Goal: Navigation & Orientation: Find specific page/section

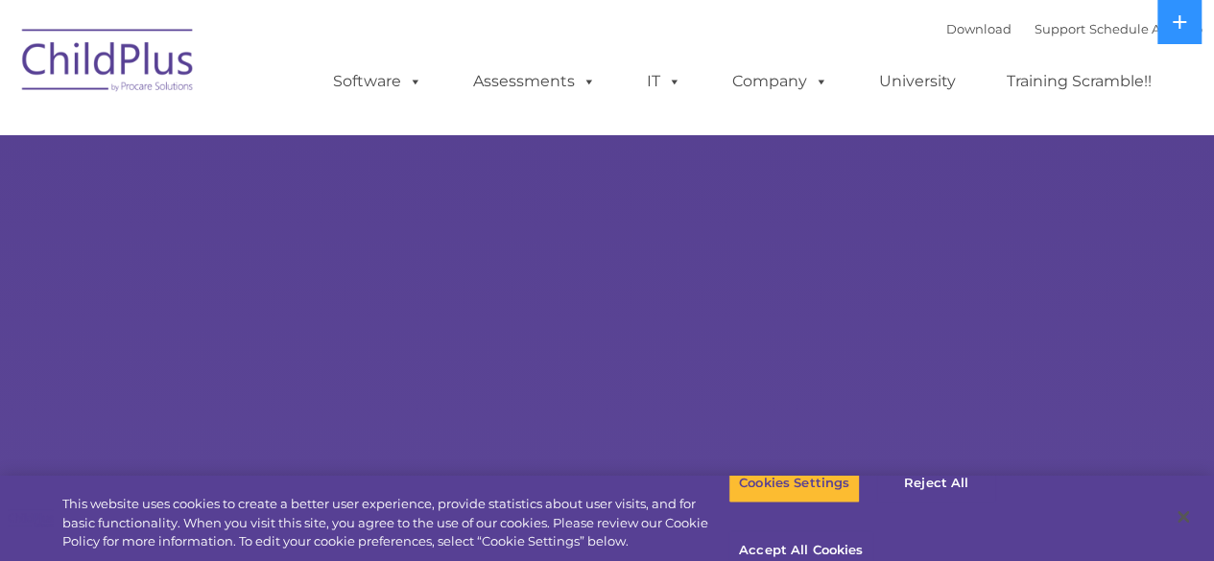
select select "MEDIUM"
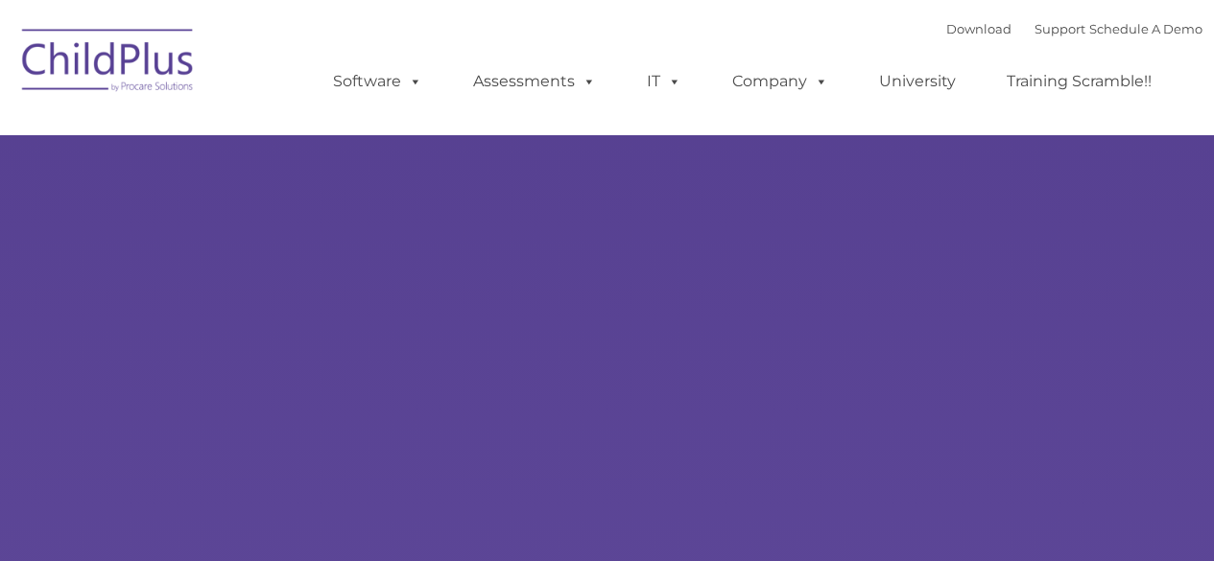
type input ""
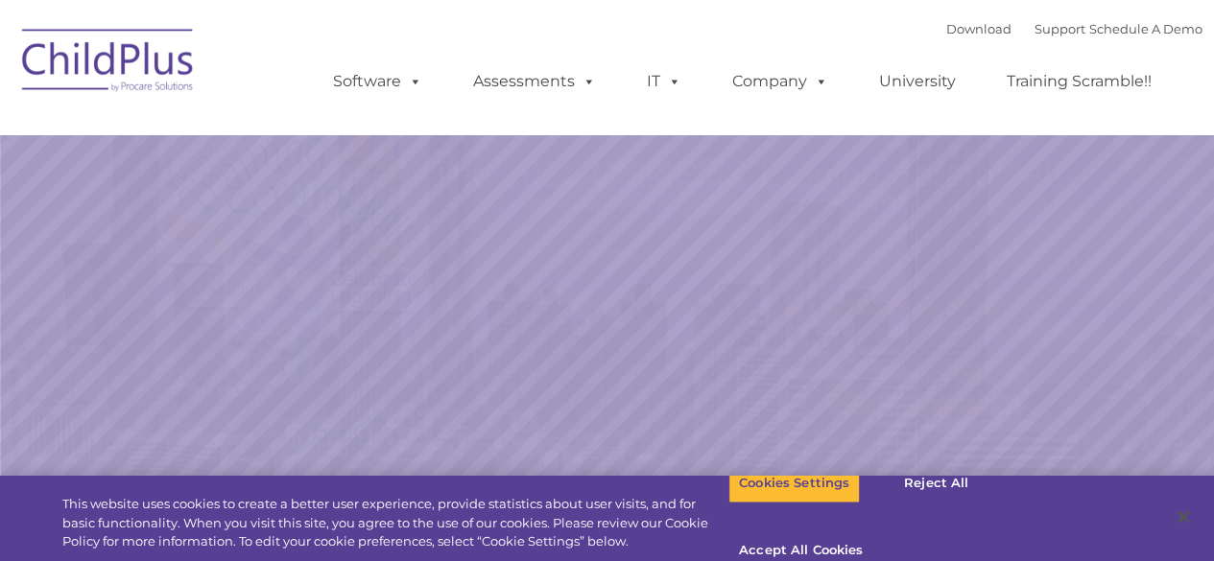
select select "MEDIUM"
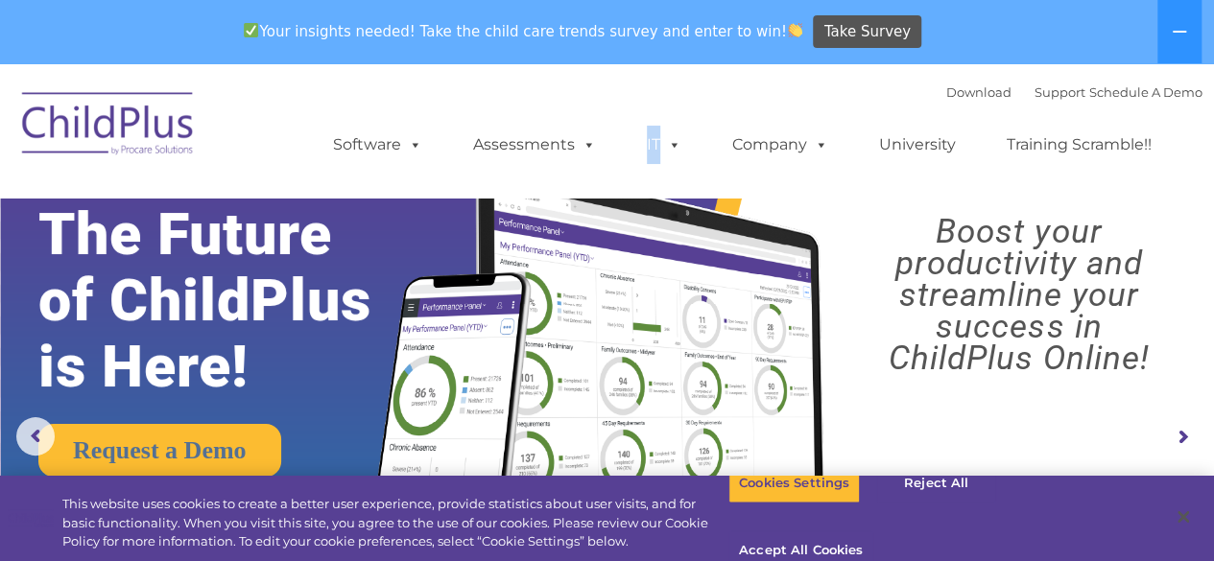
drag, startPoint x: 635, startPoint y: 111, endPoint x: 777, endPoint y: 83, distance: 144.7
click at [777, 83] on div "Download Support | Schedule A Demo  MENU MENU Software ChildPlus: The original…" at bounding box center [749, 131] width 908 height 106
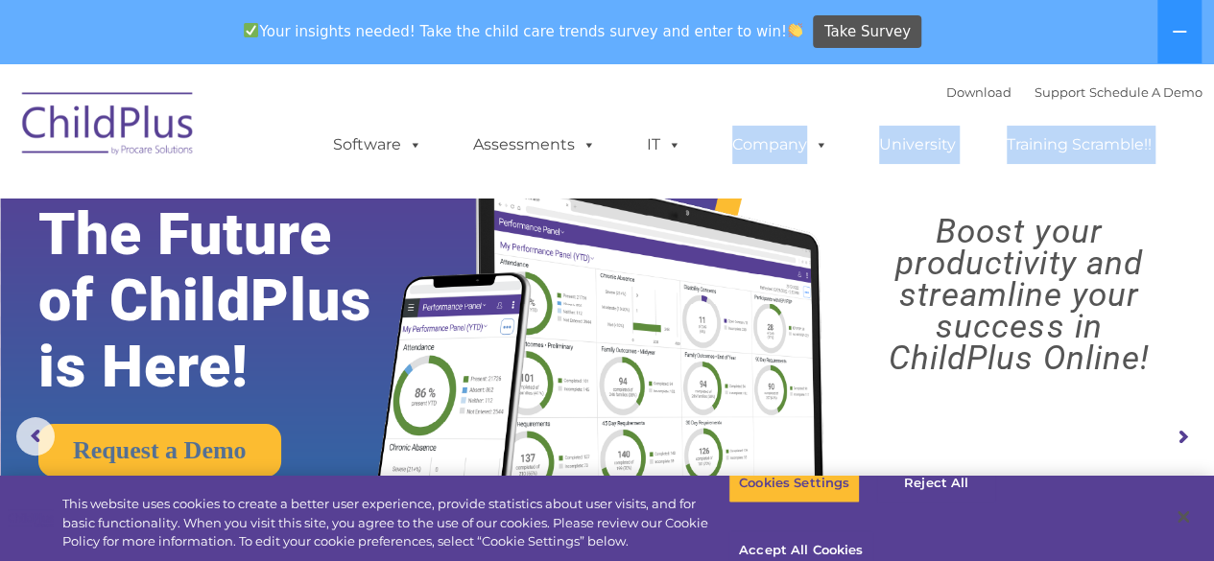
drag, startPoint x: 777, startPoint y: 83, endPoint x: 1028, endPoint y: 417, distance: 417.9
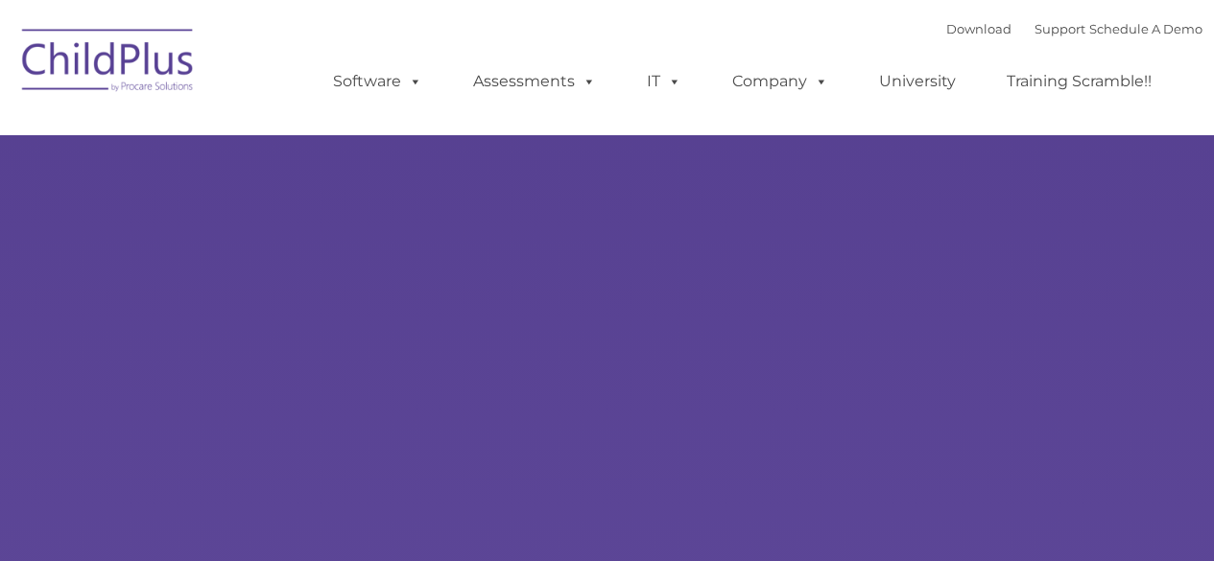
type input ""
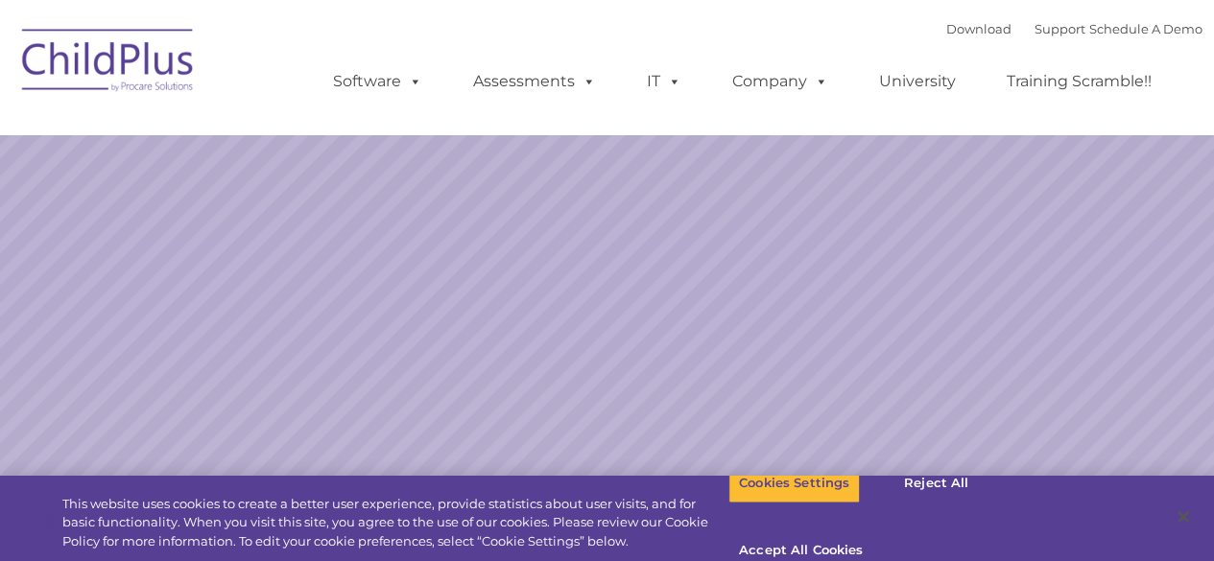
select select "MEDIUM"
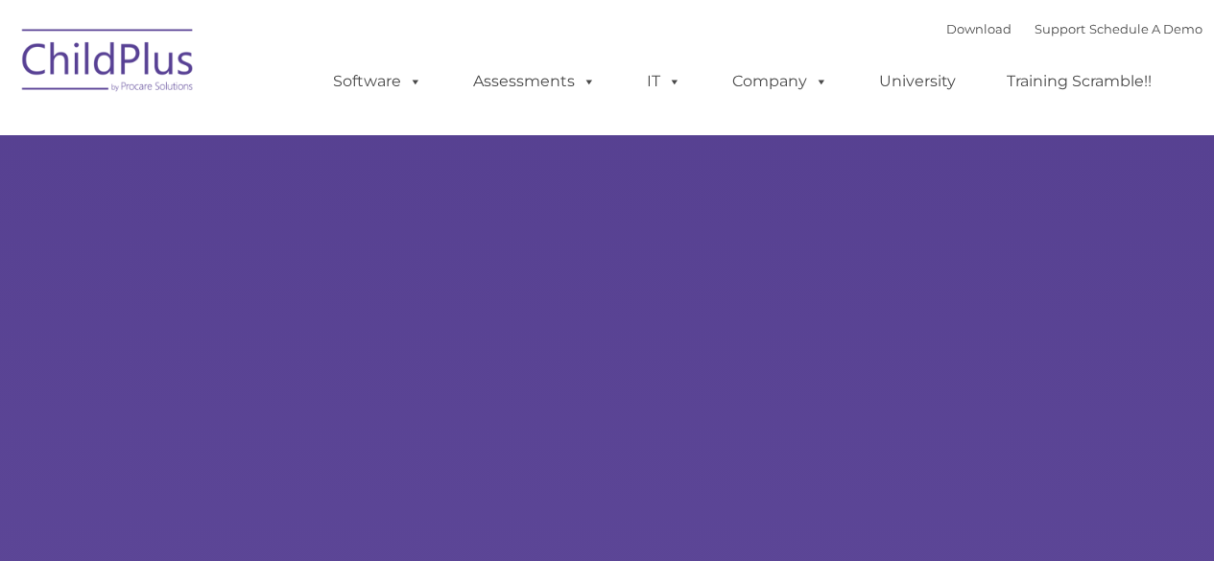
type input ""
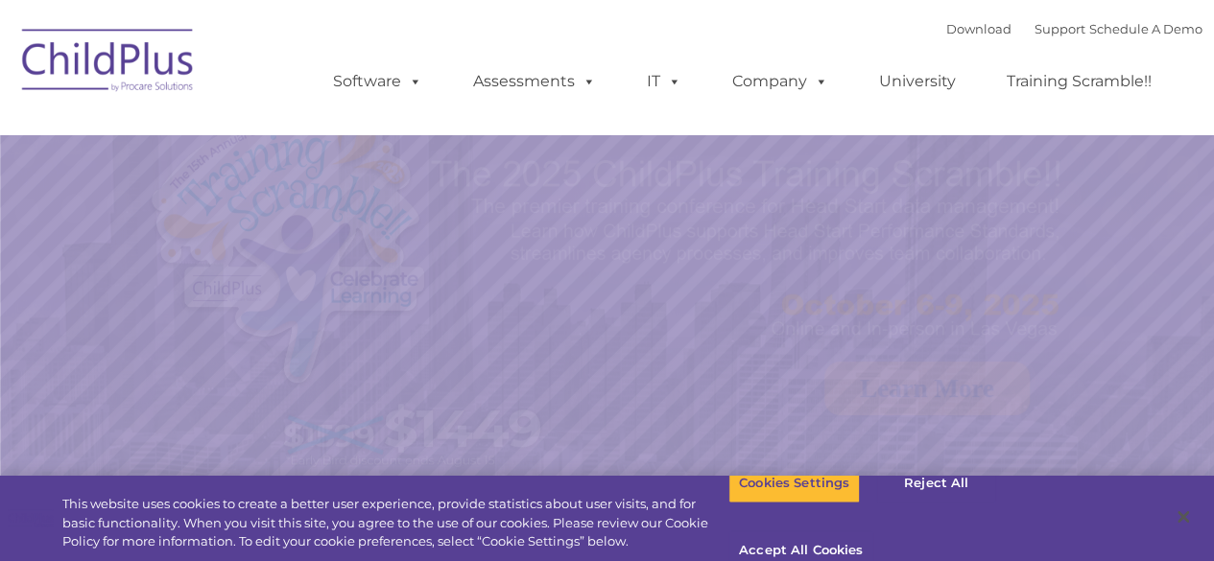
select select "MEDIUM"
